Goal: Task Accomplishment & Management: Use online tool/utility

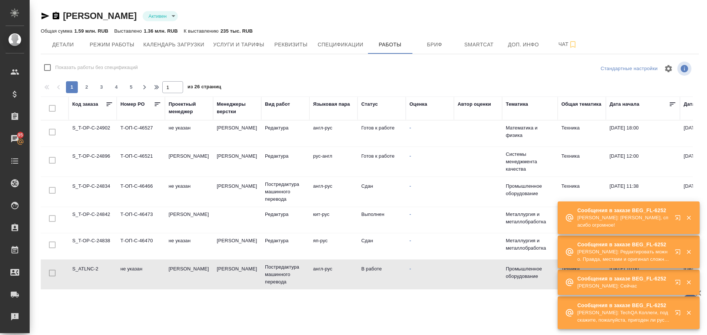
click at [96, 267] on td "S_ATLNC-2" at bounding box center [93, 274] width 48 height 26
drag, startPoint x: 0, startPoint y: 0, endPoint x: 96, endPoint y: 267, distance: 283.7
click at [96, 267] on td "S_ATLNC-2" at bounding box center [93, 274] width 48 height 26
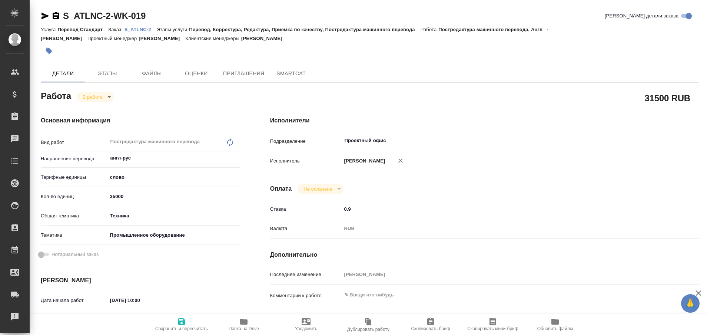
type textarea "x"
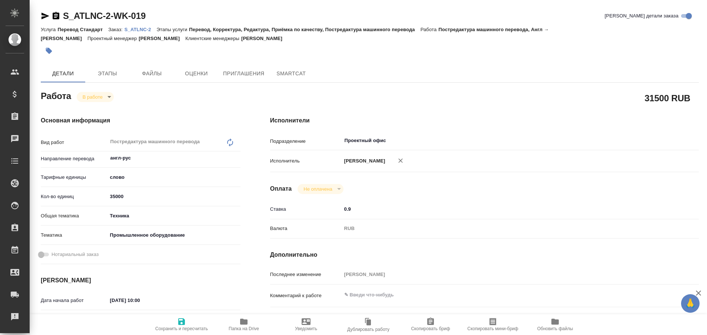
type textarea "x"
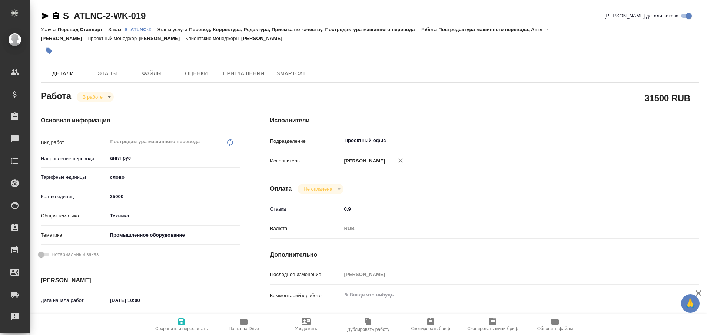
type textarea "x"
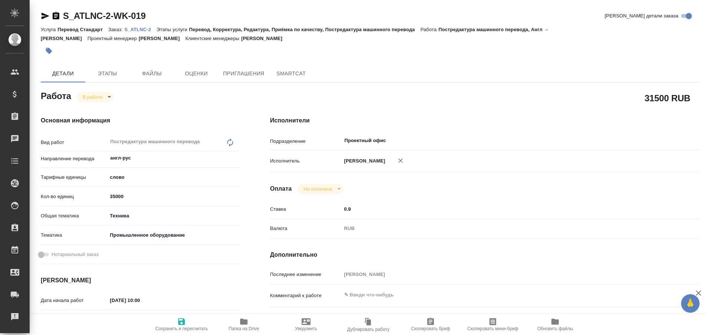
type textarea "x"
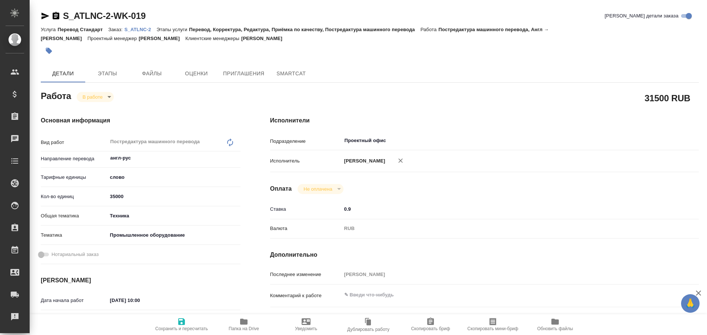
type textarea "x"
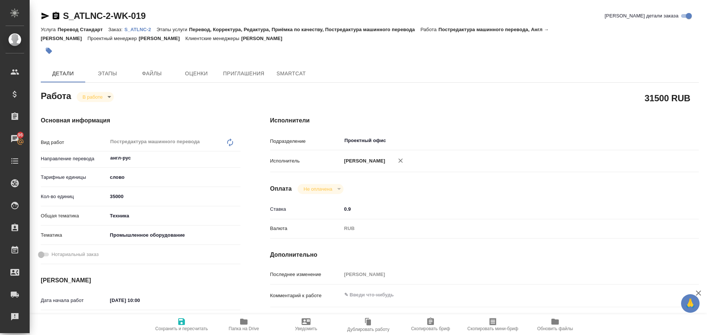
type textarea "x"
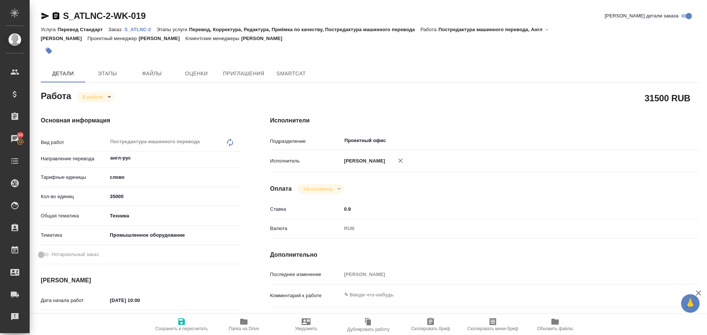
click at [151, 28] on p "S_ATLNC-2" at bounding box center [141, 30] width 32 height 6
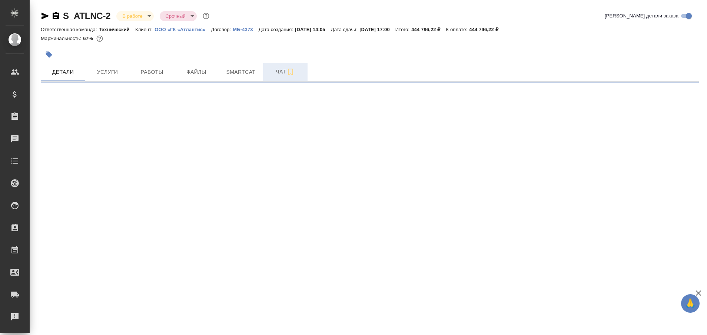
select select "RU"
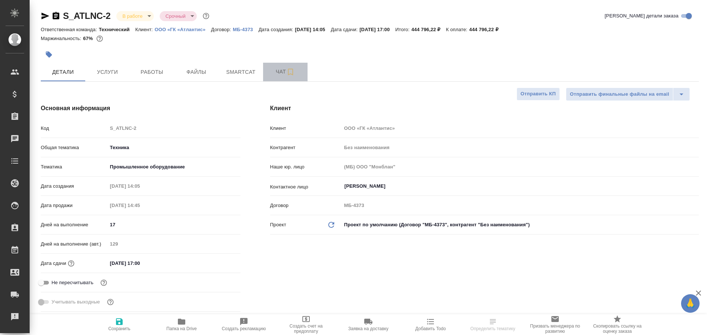
click at [280, 73] on span "Чат" at bounding box center [286, 71] width 36 height 9
type textarea "x"
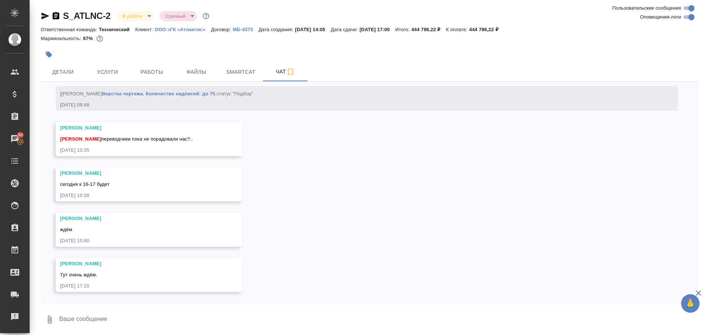
scroll to position [9001, 0]
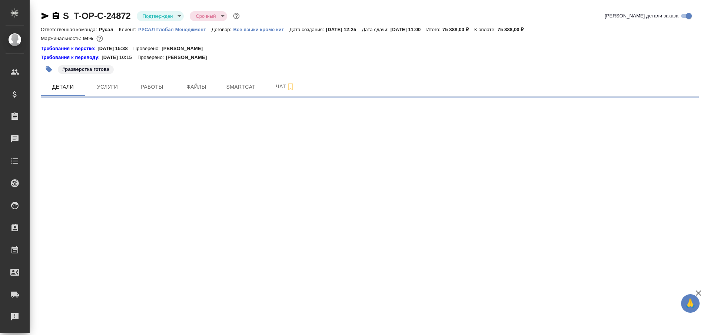
select select "RU"
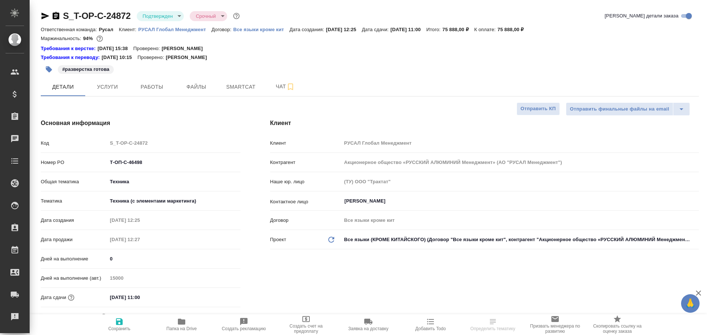
type textarea "x"
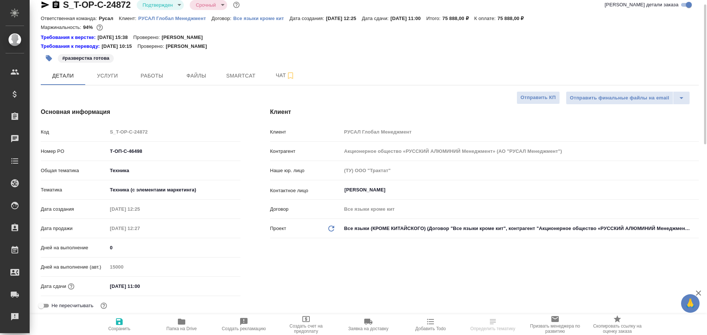
scroll to position [22, 0]
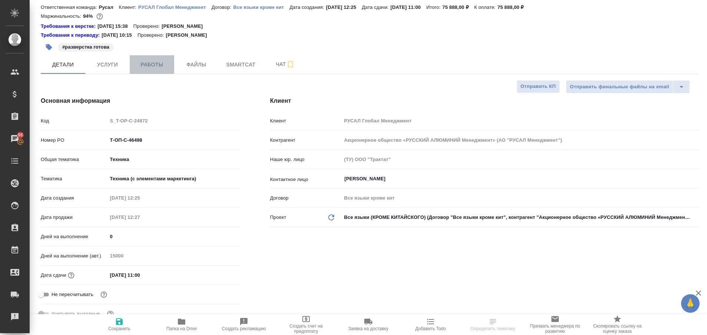
click at [143, 62] on span "Работы" at bounding box center [152, 64] width 36 height 9
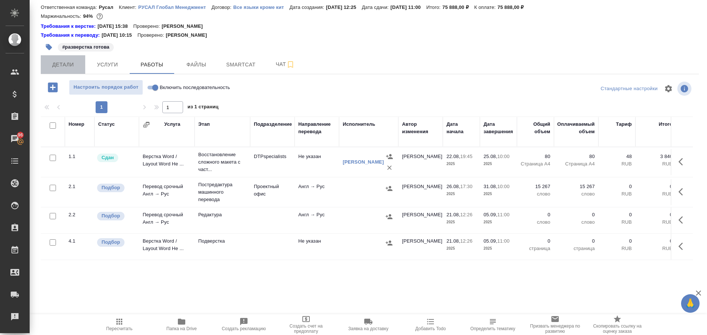
click at [62, 65] on span "Детали" at bounding box center [63, 64] width 36 height 9
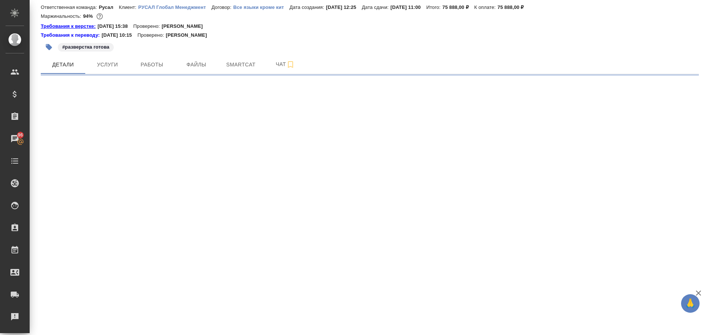
select select "RU"
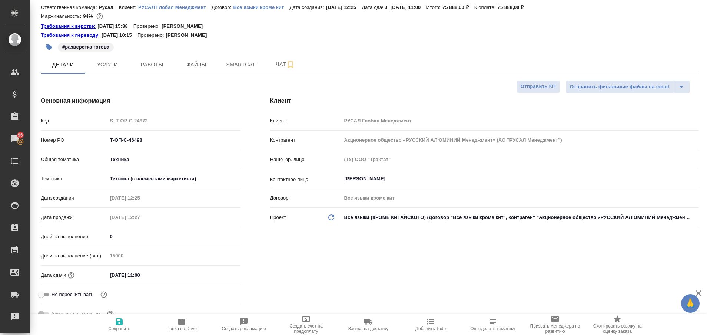
type textarea "x"
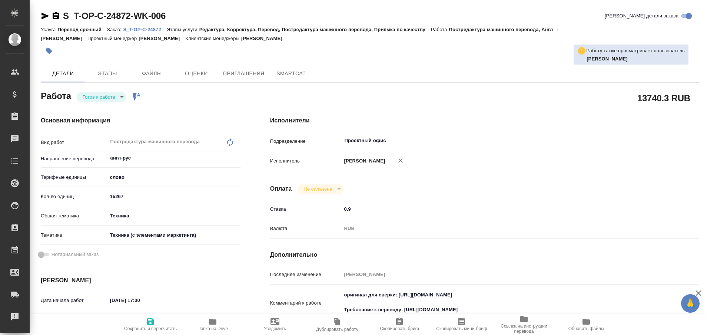
type textarea "x"
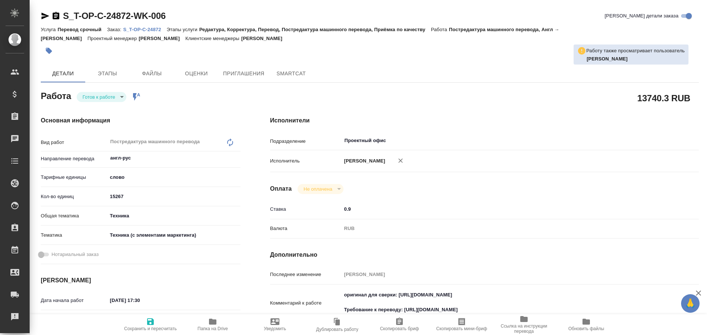
type textarea "x"
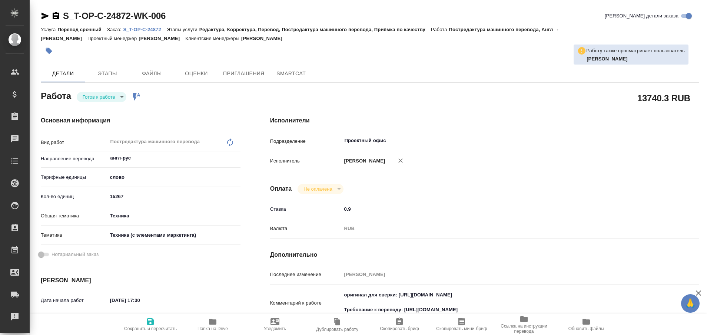
type textarea "x"
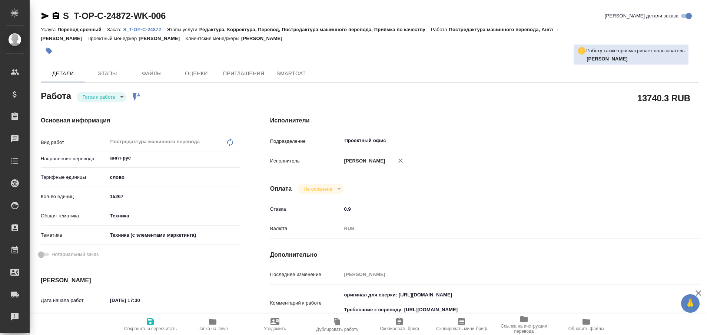
type textarea "x"
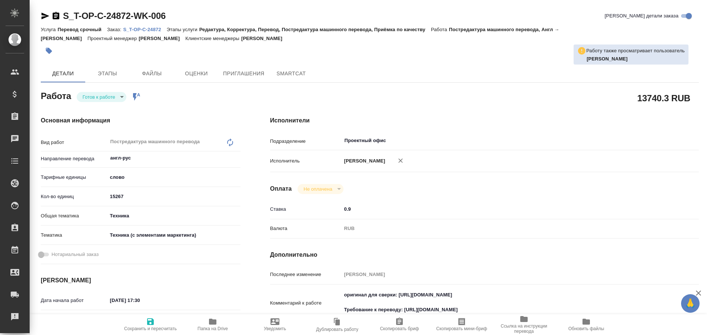
type textarea "x"
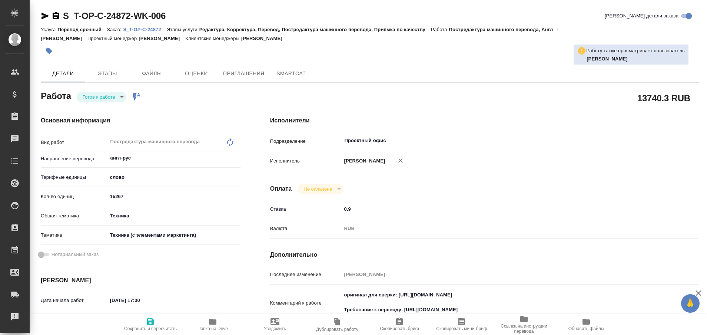
type textarea "x"
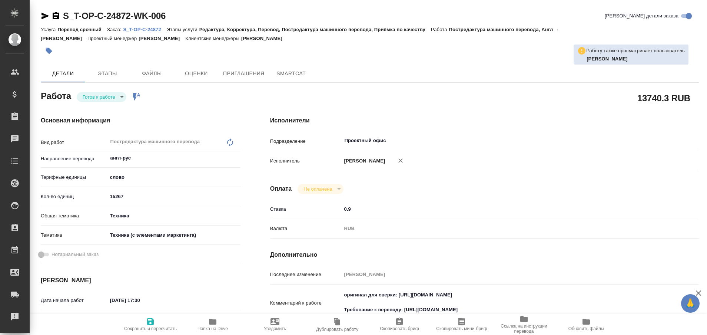
type textarea "x"
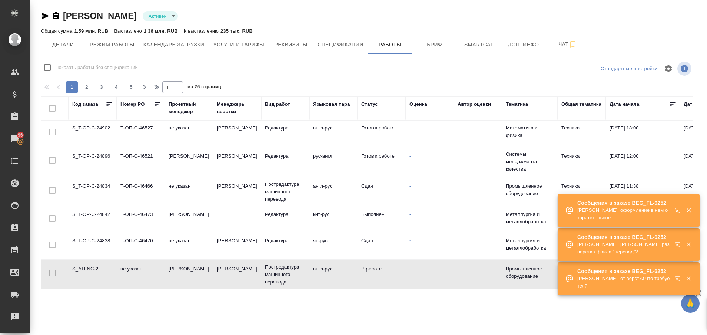
click at [84, 262] on td "S_ATLNC-2" at bounding box center [93, 274] width 48 height 26
drag, startPoint x: 0, startPoint y: 0, endPoint x: 84, endPoint y: 262, distance: 275.5
click at [84, 262] on td "S_ATLNC-2" at bounding box center [93, 274] width 48 height 26
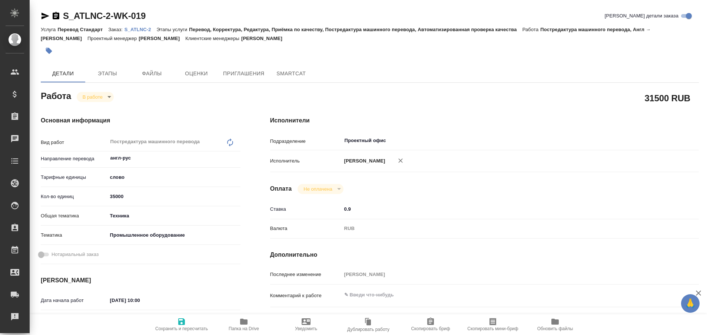
type textarea "x"
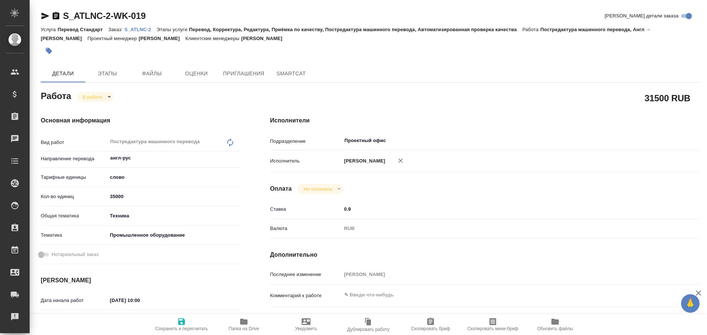
type textarea "x"
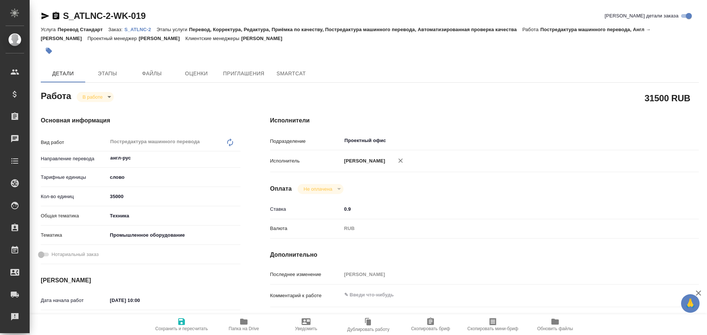
type textarea "x"
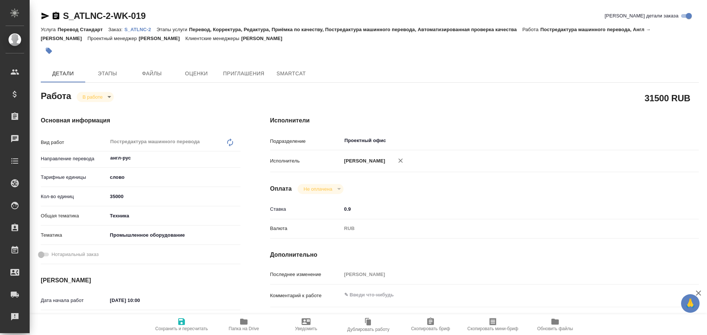
type textarea "x"
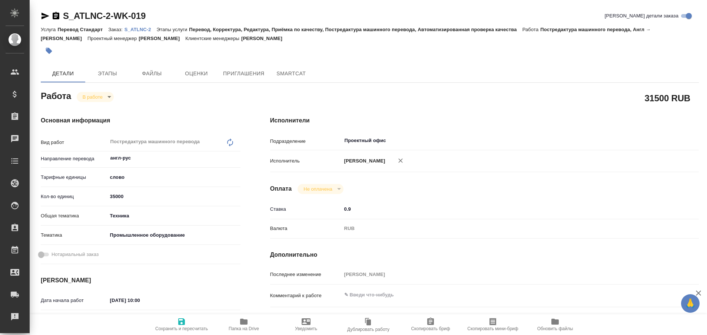
type textarea "x"
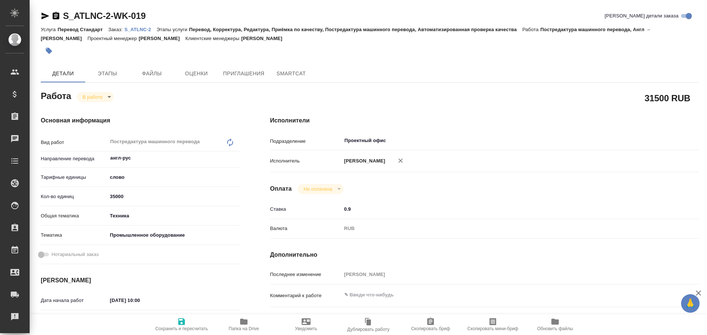
type textarea "x"
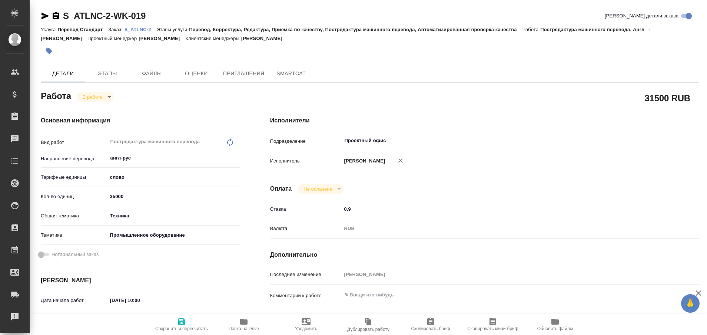
type textarea "x"
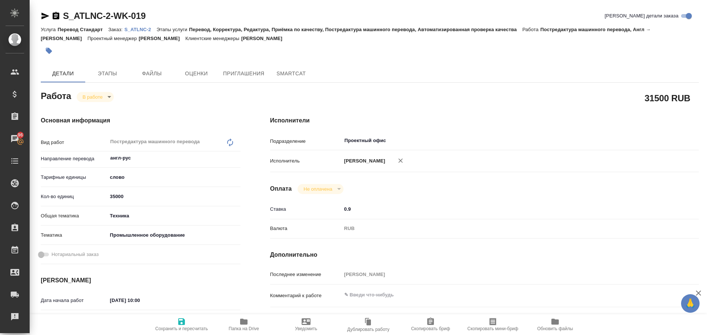
click at [247, 324] on icon "button" at bounding box center [243, 321] width 7 height 6
type textarea "x"
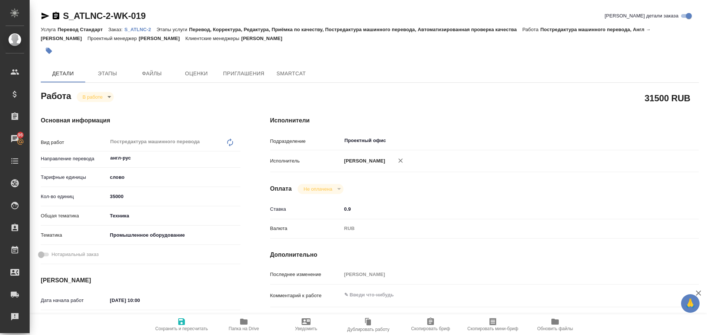
type textarea "x"
